Goal: Register for event/course

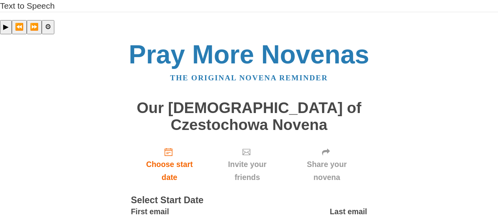
scroll to position [42, 0]
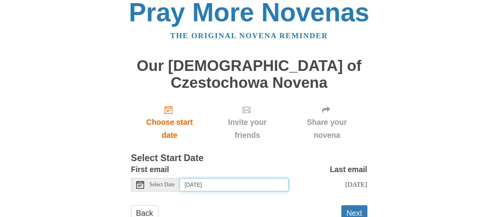
click at [244, 178] on input "Monday, August 18th" at bounding box center [234, 184] width 109 height 13
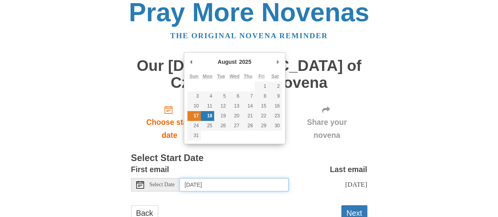
type input "Sunday, August 17th"
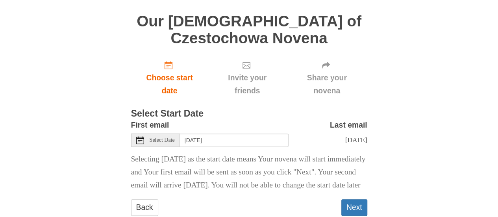
scroll to position [86, 0]
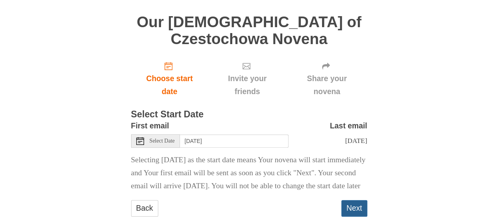
click at [359, 200] on button "Next" at bounding box center [354, 208] width 26 height 16
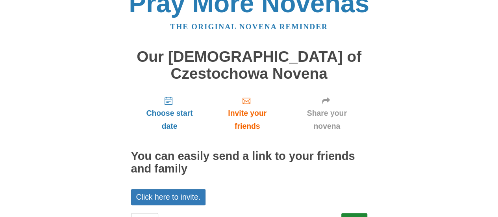
scroll to position [51, 0]
click at [364, 213] on link "Next" at bounding box center [354, 221] width 26 height 16
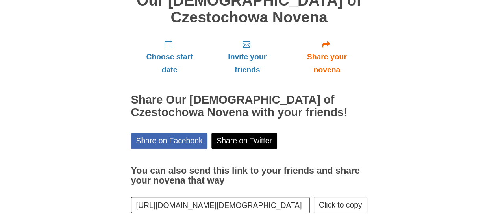
scroll to position [115, 0]
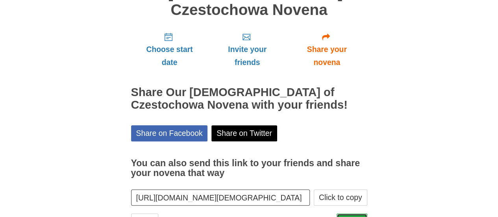
click at [345, 213] on link "Finish" at bounding box center [351, 221] width 31 height 16
